Goal: Browse casually

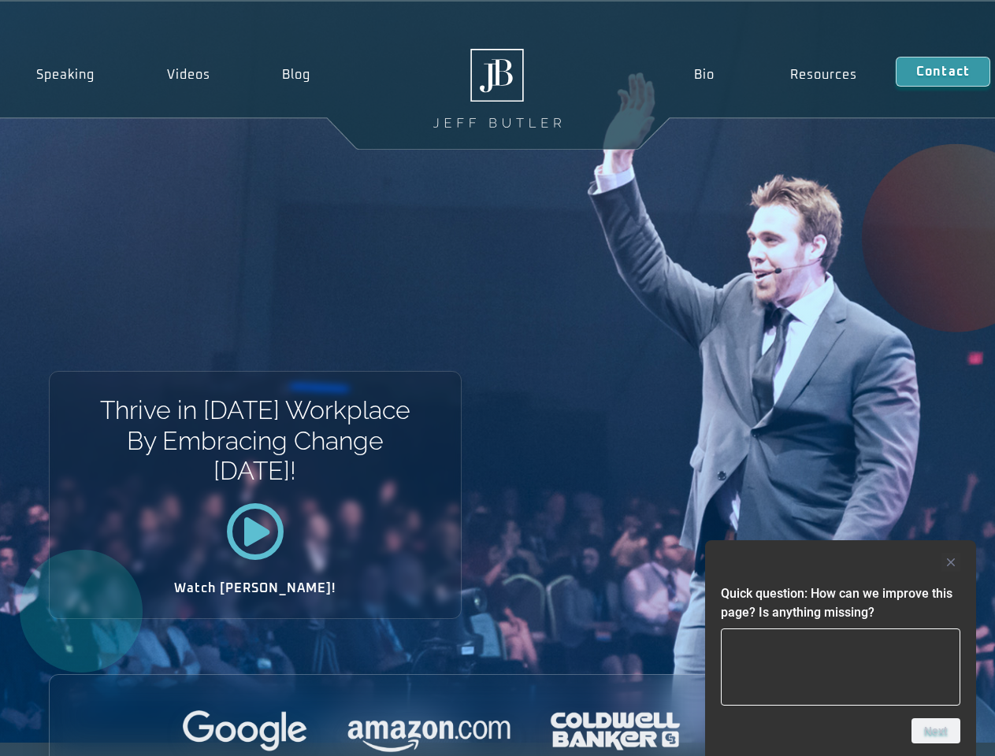
click at [497, 378] on div "Thrive in [DATE] Workplace By Embracing Change [DATE]! Watch [PERSON_NAME]!" at bounding box center [497, 372] width 995 height 741
click at [841, 563] on div at bounding box center [841, 562] width 240 height 19
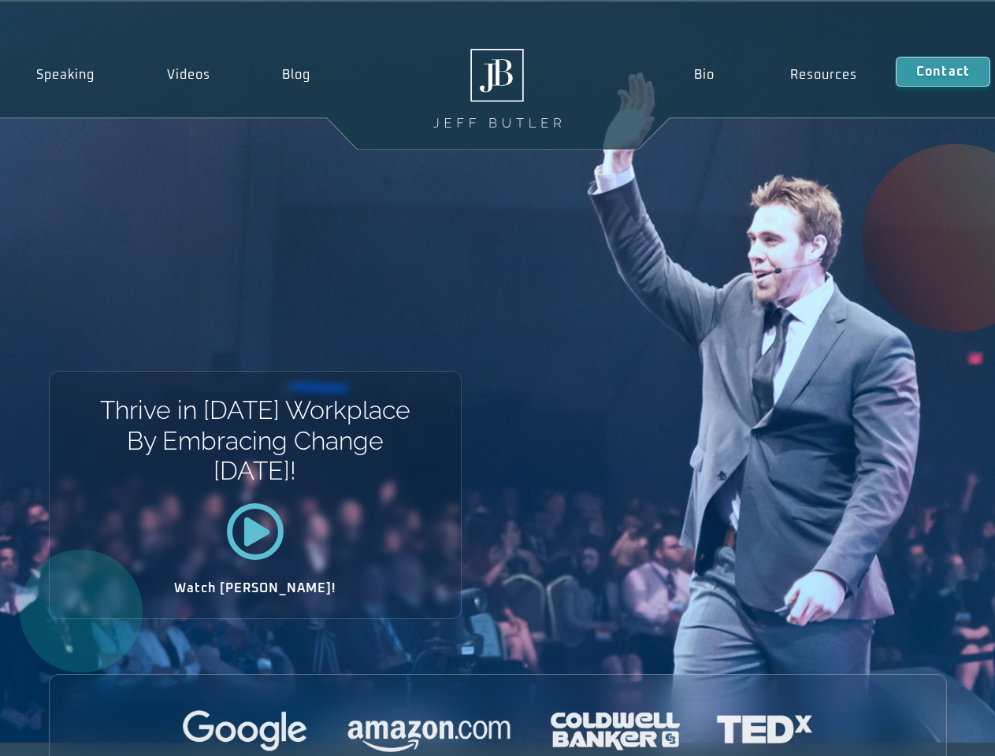
click at [936, 731] on div at bounding box center [498, 732] width 897 height 43
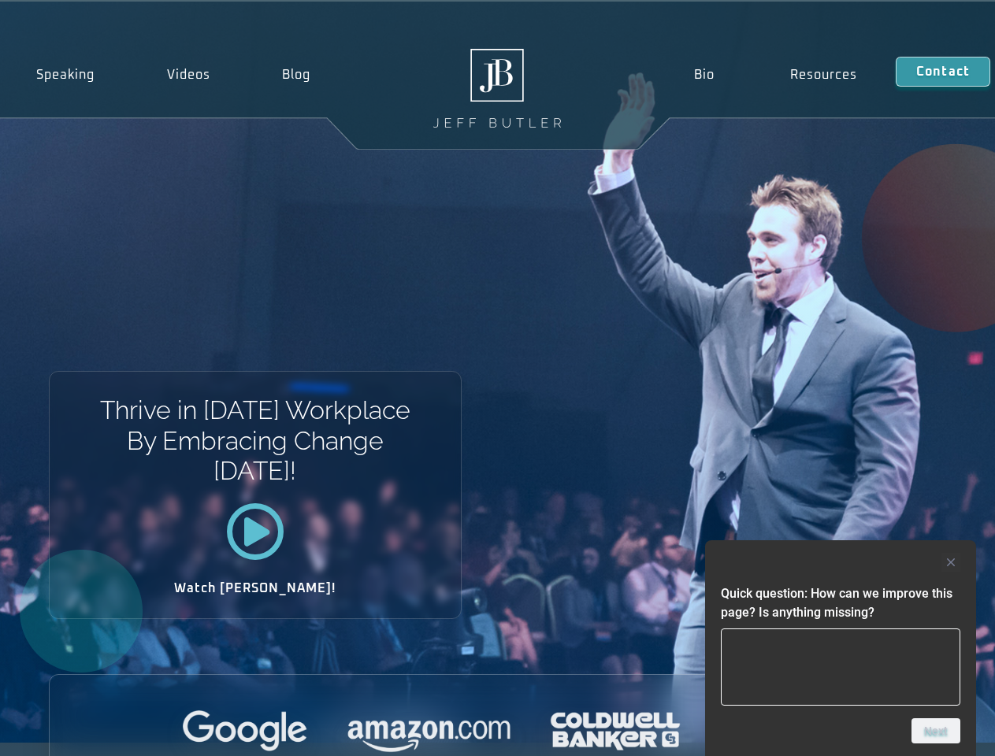
click at [497, 378] on div "Thrive in [DATE] Workplace By Embracing Change [DATE]! Watch [PERSON_NAME]!" at bounding box center [497, 372] width 995 height 741
click at [841, 563] on div at bounding box center [841, 562] width 240 height 19
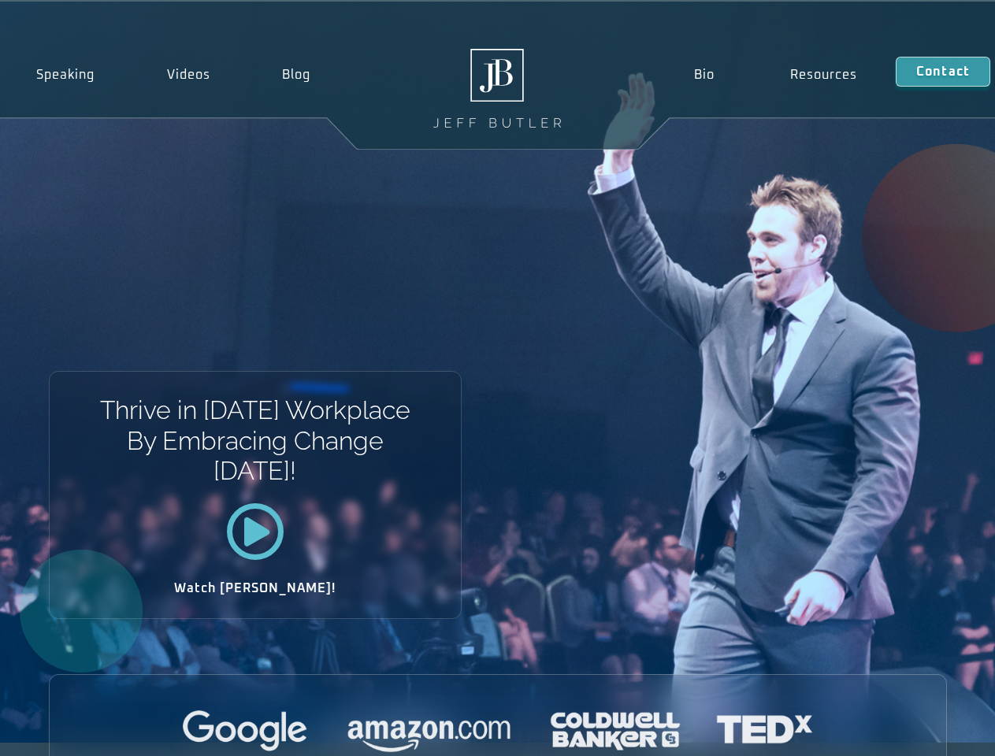
click at [936, 731] on div at bounding box center [498, 732] width 897 height 43
